Goal: Task Accomplishment & Management: Manage account settings

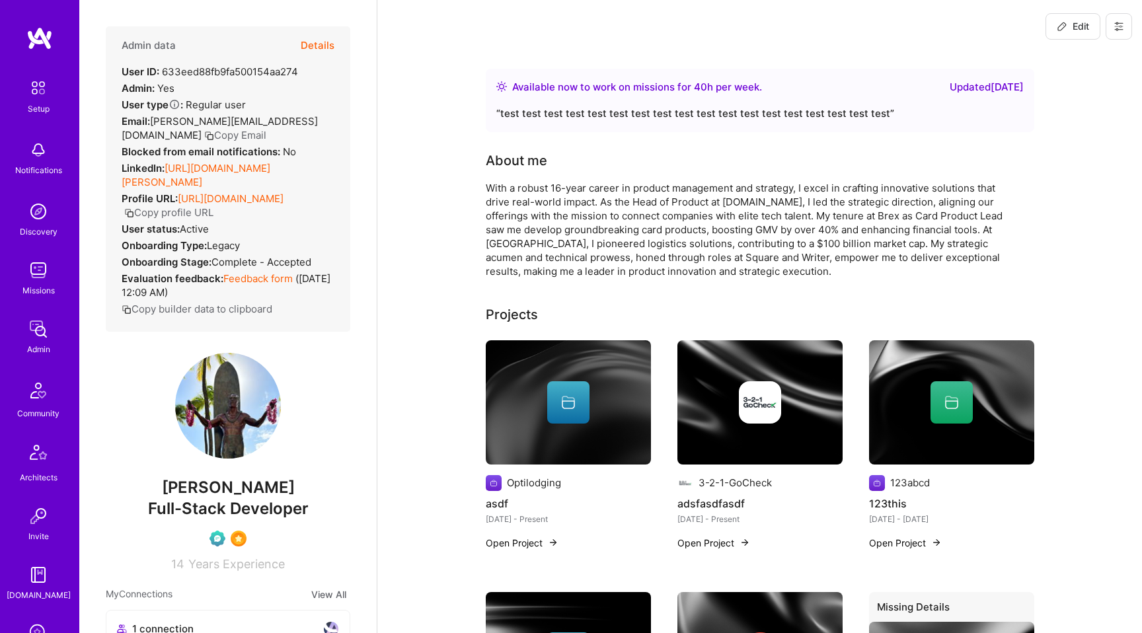
click at [1122, 32] on button at bounding box center [1119, 26] width 26 height 26
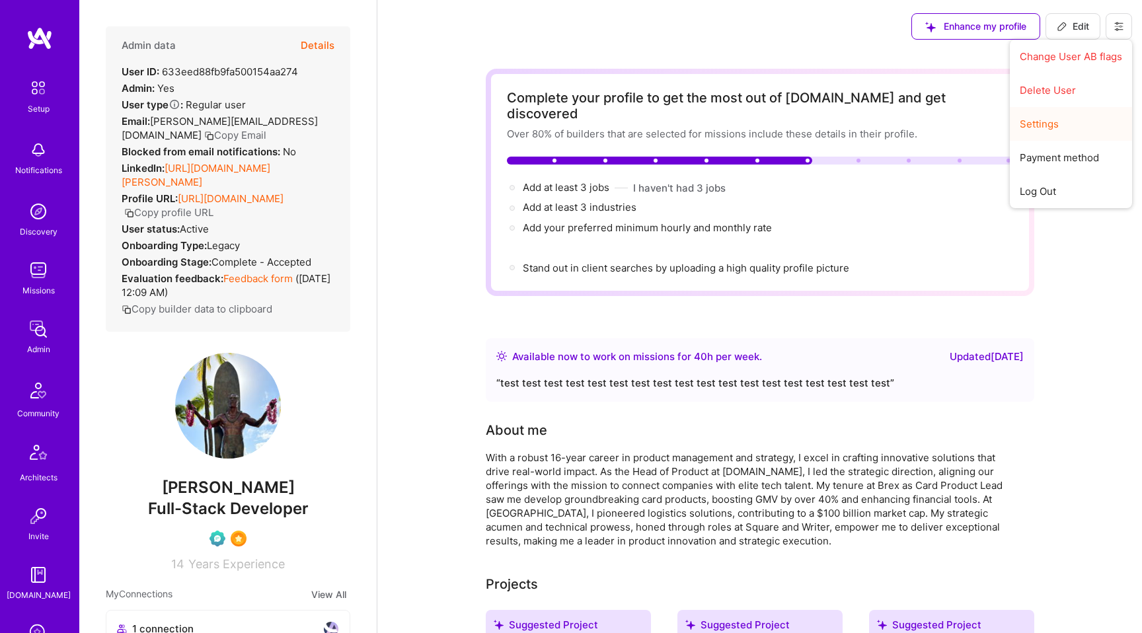
click at [1051, 130] on button "Settings" at bounding box center [1071, 124] width 122 height 34
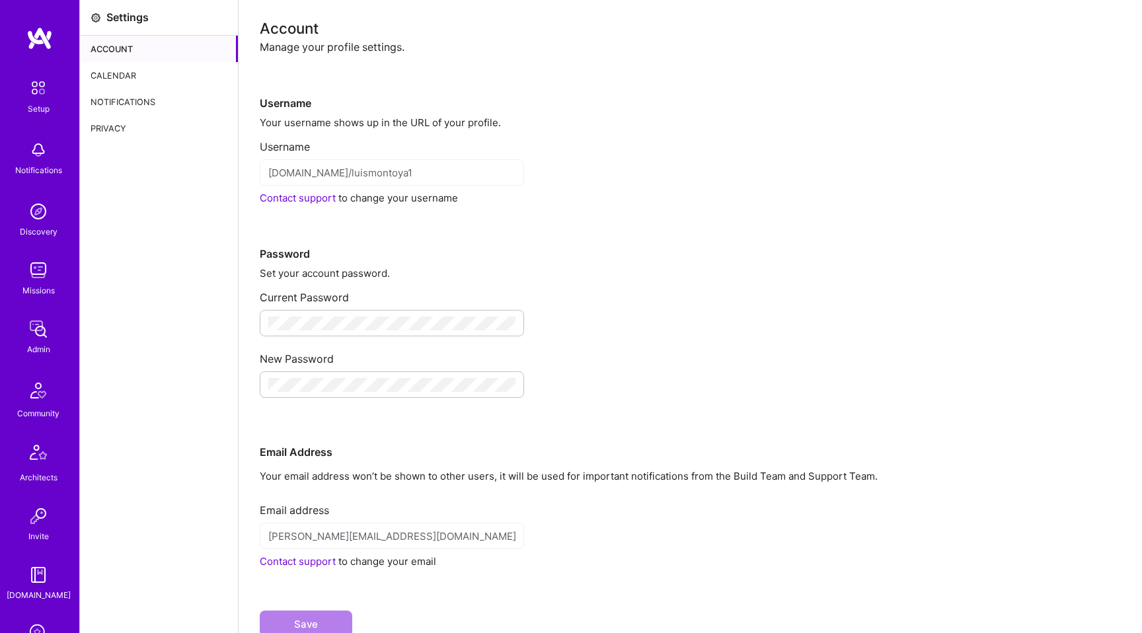
scroll to position [215, 0]
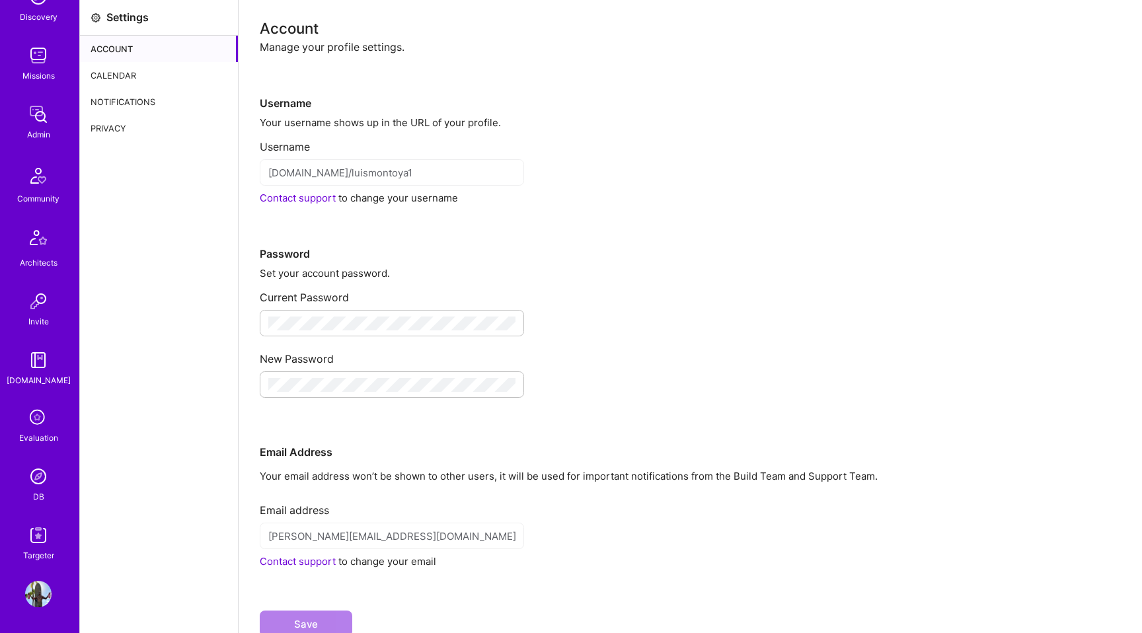
click at [34, 600] on img at bounding box center [38, 594] width 26 height 26
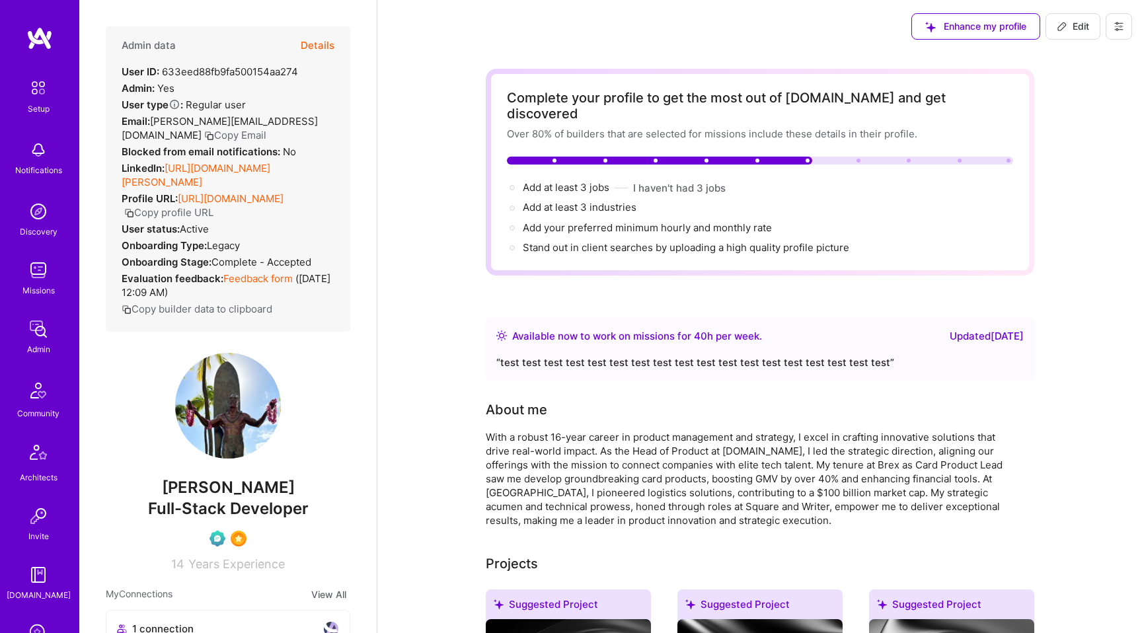
click at [310, 56] on button "Details" at bounding box center [318, 45] width 34 height 38
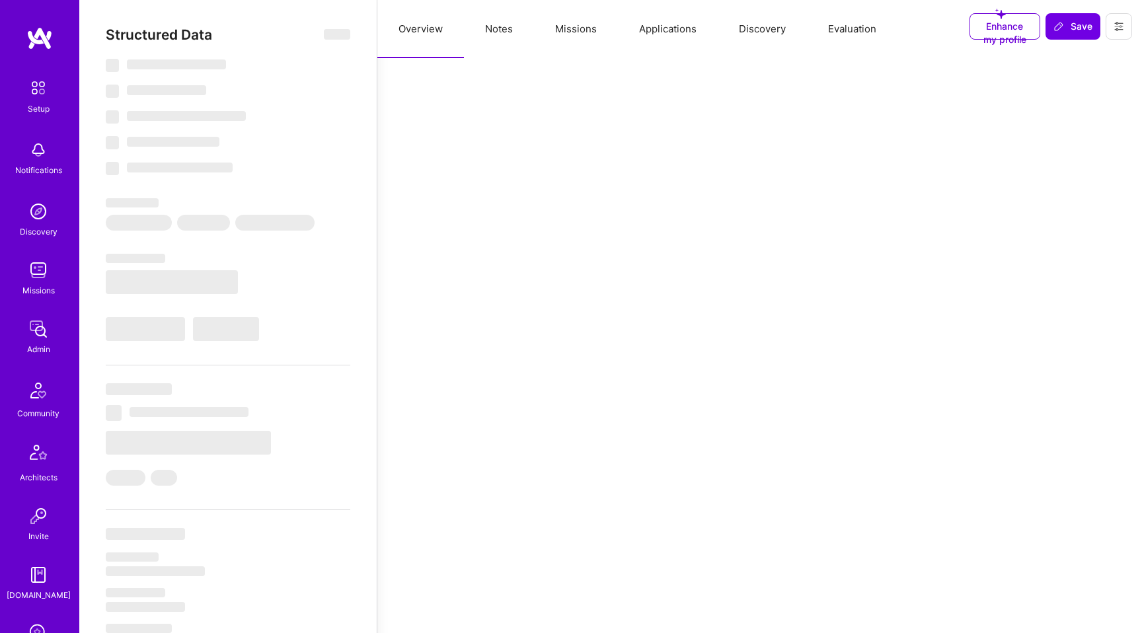
select select "Right Now"
select select "Verified"
select select "US"
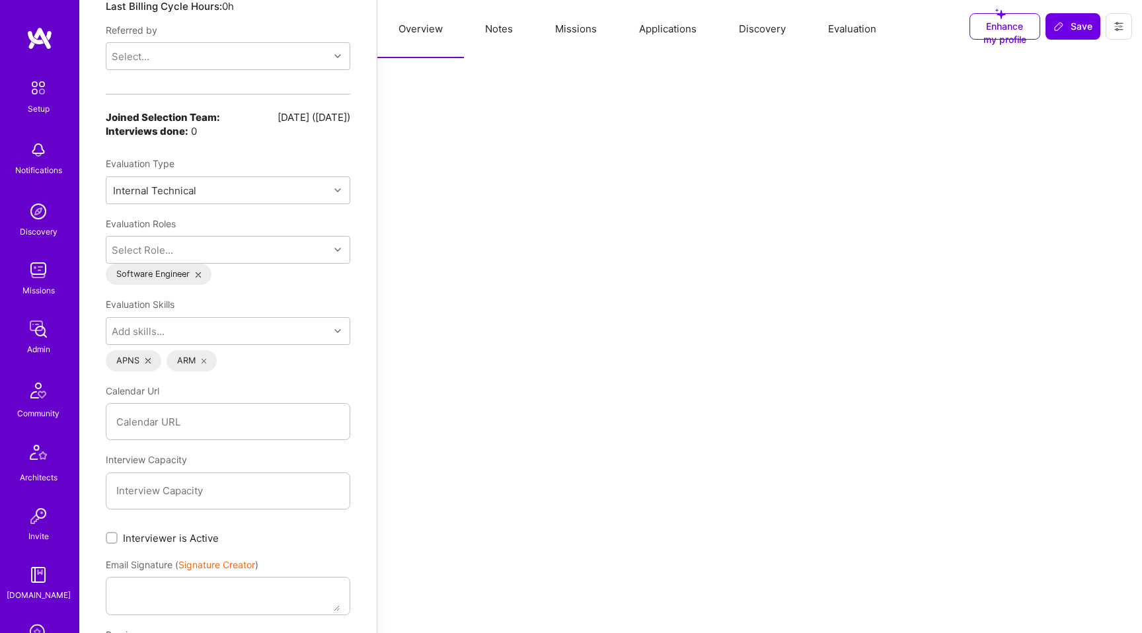
scroll to position [1206, 0]
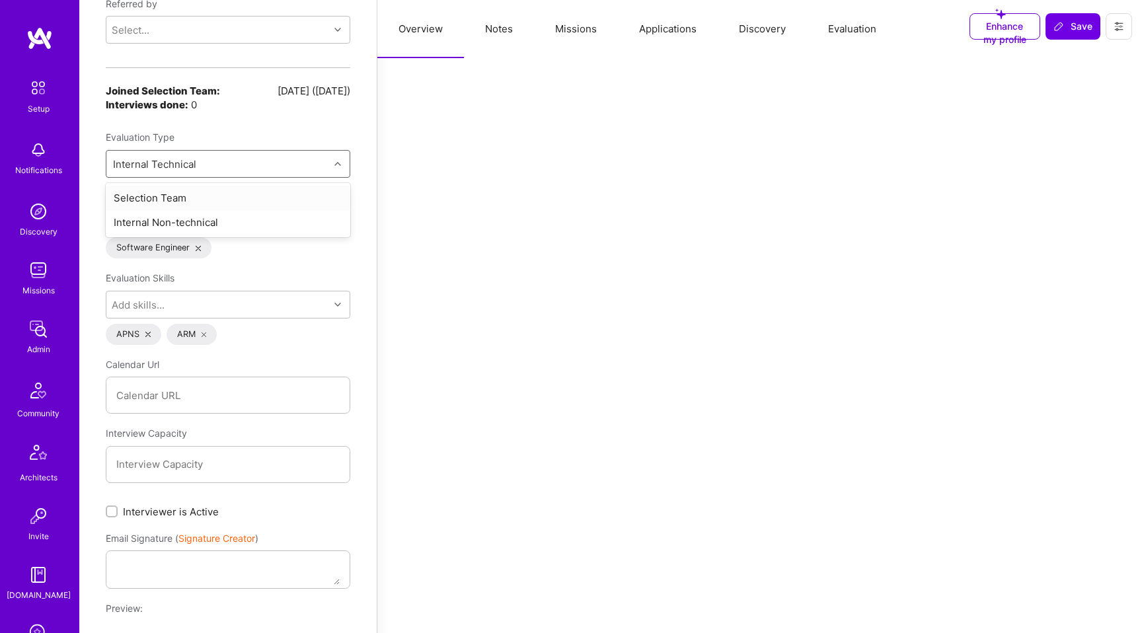
click at [231, 151] on div "Internal Technical" at bounding box center [217, 164] width 223 height 26
click at [237, 126] on div "Evaluation Type" at bounding box center [228, 138] width 245 height 24
click at [213, 151] on div "Internal Technical" at bounding box center [217, 164] width 223 height 26
click at [229, 126] on div "Evaluation Type" at bounding box center [228, 138] width 245 height 24
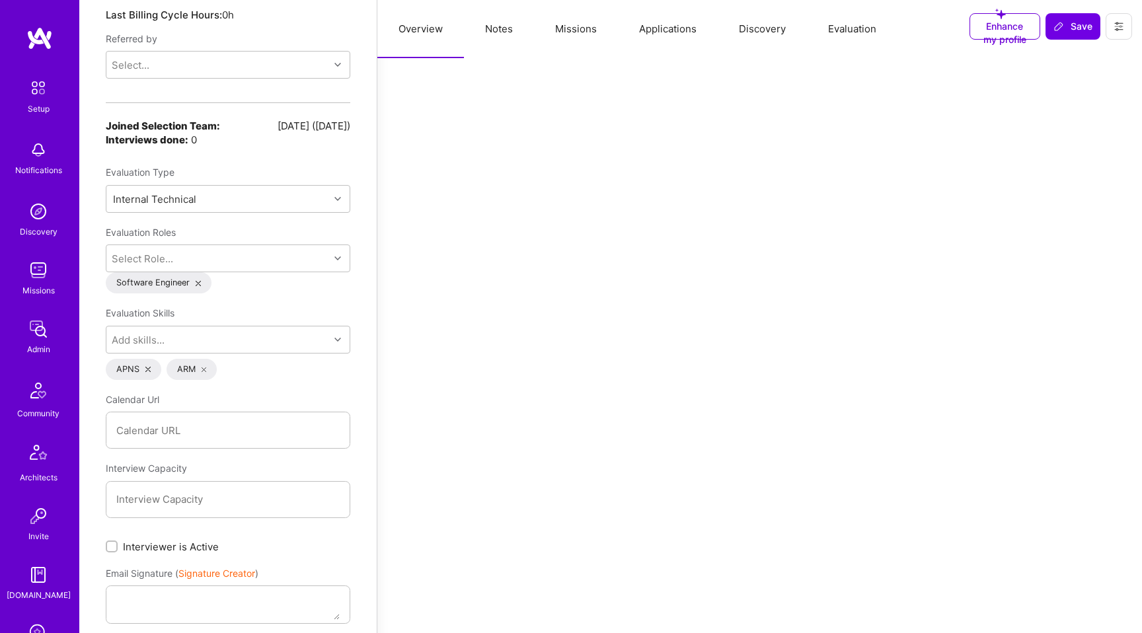
scroll to position [1161, 0]
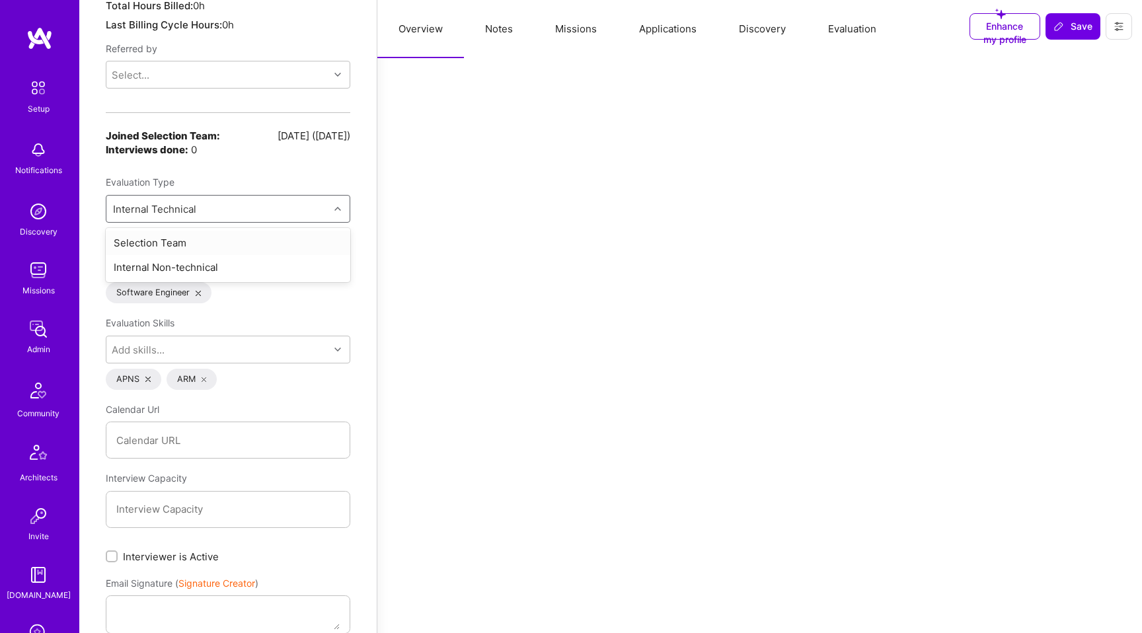
click at [270, 196] on div "Internal Technical" at bounding box center [217, 209] width 223 height 26
click at [96, 276] on div "Structured Data Back Unsubscribe from all platform emails Invited to evaluation…" at bounding box center [227, 394] width 297 height 3110
click at [238, 255] on div "Select Role..." at bounding box center [217, 268] width 223 height 26
click at [89, 267] on div "Structured Data Back Unsubscribe from all platform emails Invited to evaluation…" at bounding box center [227, 394] width 297 height 3110
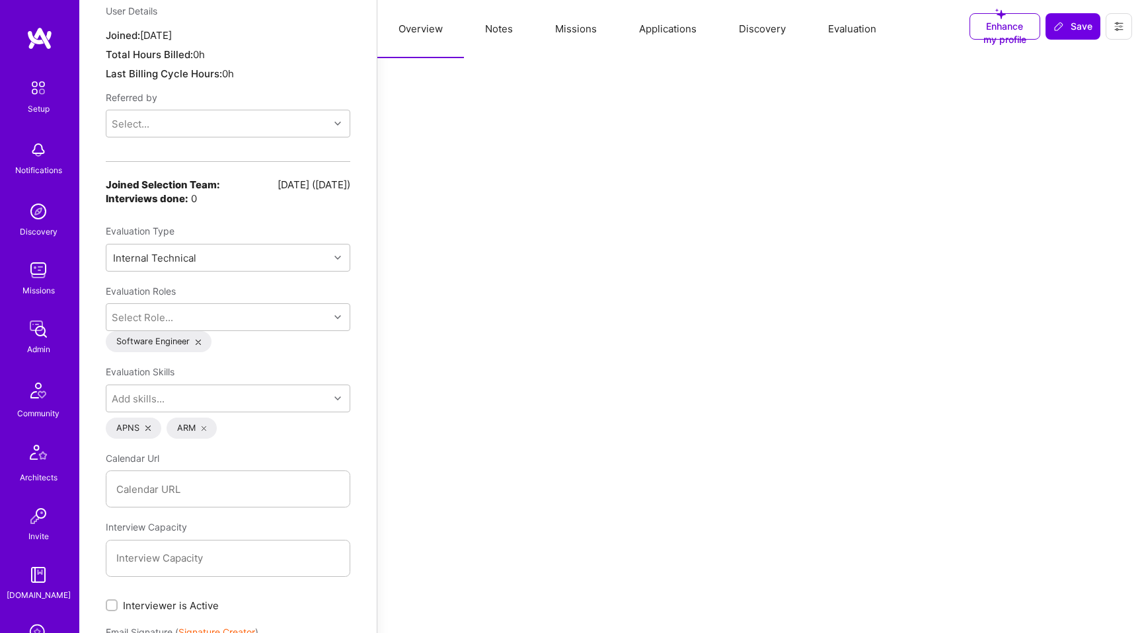
scroll to position [1111, 0]
click at [201, 332] on div "Software Engineer" at bounding box center [159, 342] width 106 height 21
click at [197, 341] on icon at bounding box center [198, 343] width 5 height 5
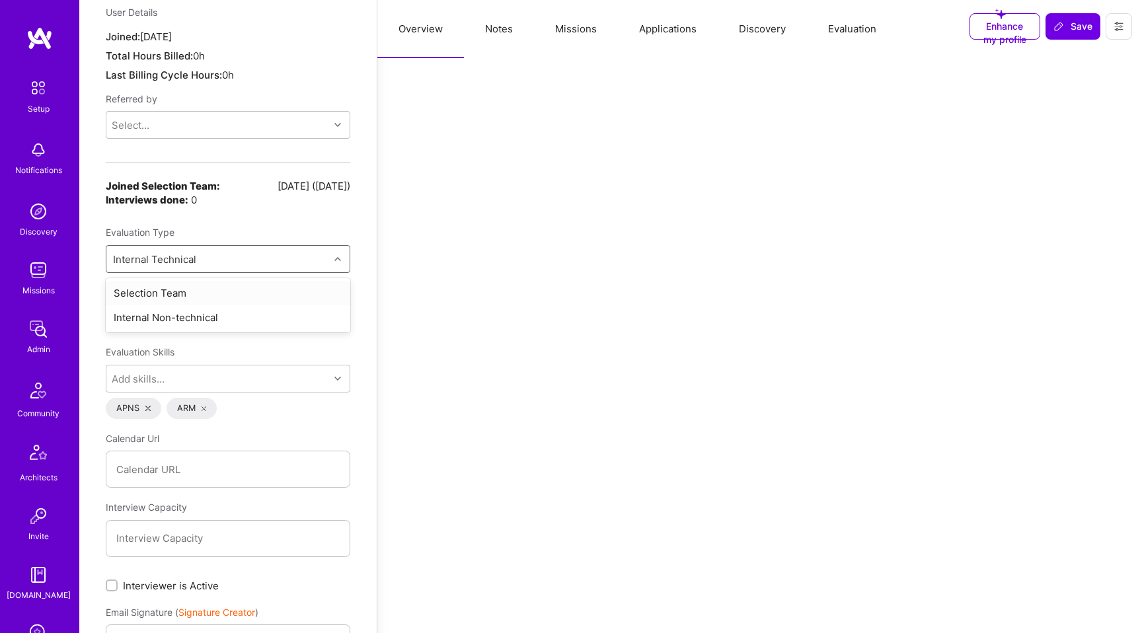
click at [217, 246] on div "Internal Technical" at bounding box center [217, 259] width 223 height 26
drag, startPoint x: 104, startPoint y: 212, endPoint x: 186, endPoint y: 212, distance: 82.0
click at [186, 212] on div "Structured Data Back Unsubscribe from all platform emails Invited to evaluation…" at bounding box center [227, 444] width 297 height 3110
click at [169, 221] on div "Evaluation Type" at bounding box center [228, 233] width 245 height 24
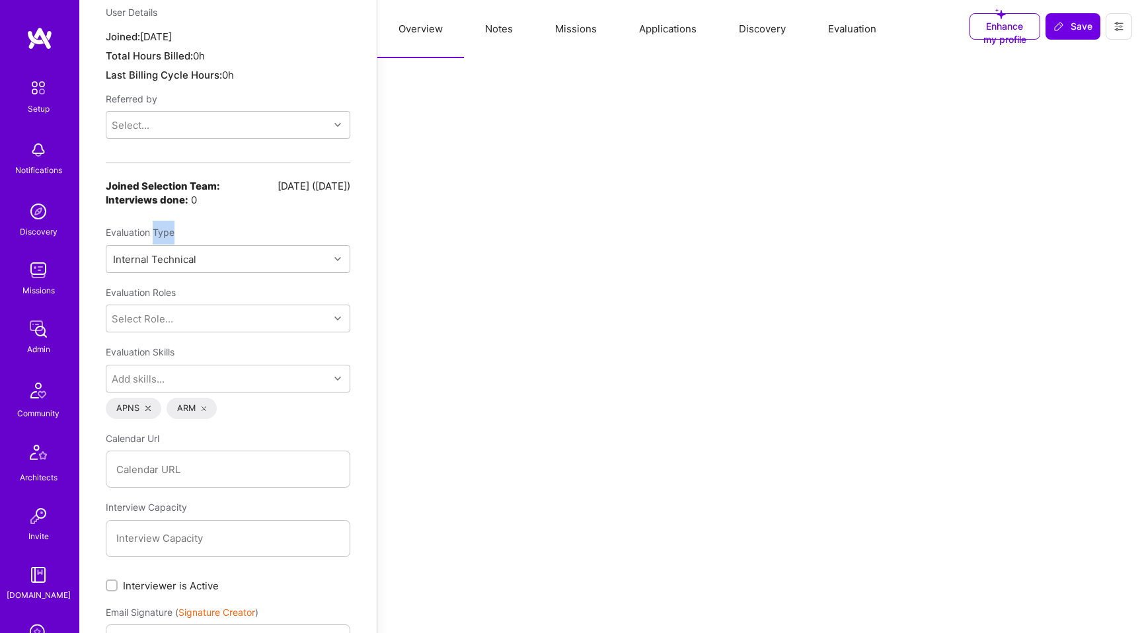
click at [169, 221] on div "Evaluation Type" at bounding box center [228, 233] width 245 height 24
